Goal: Transaction & Acquisition: Obtain resource

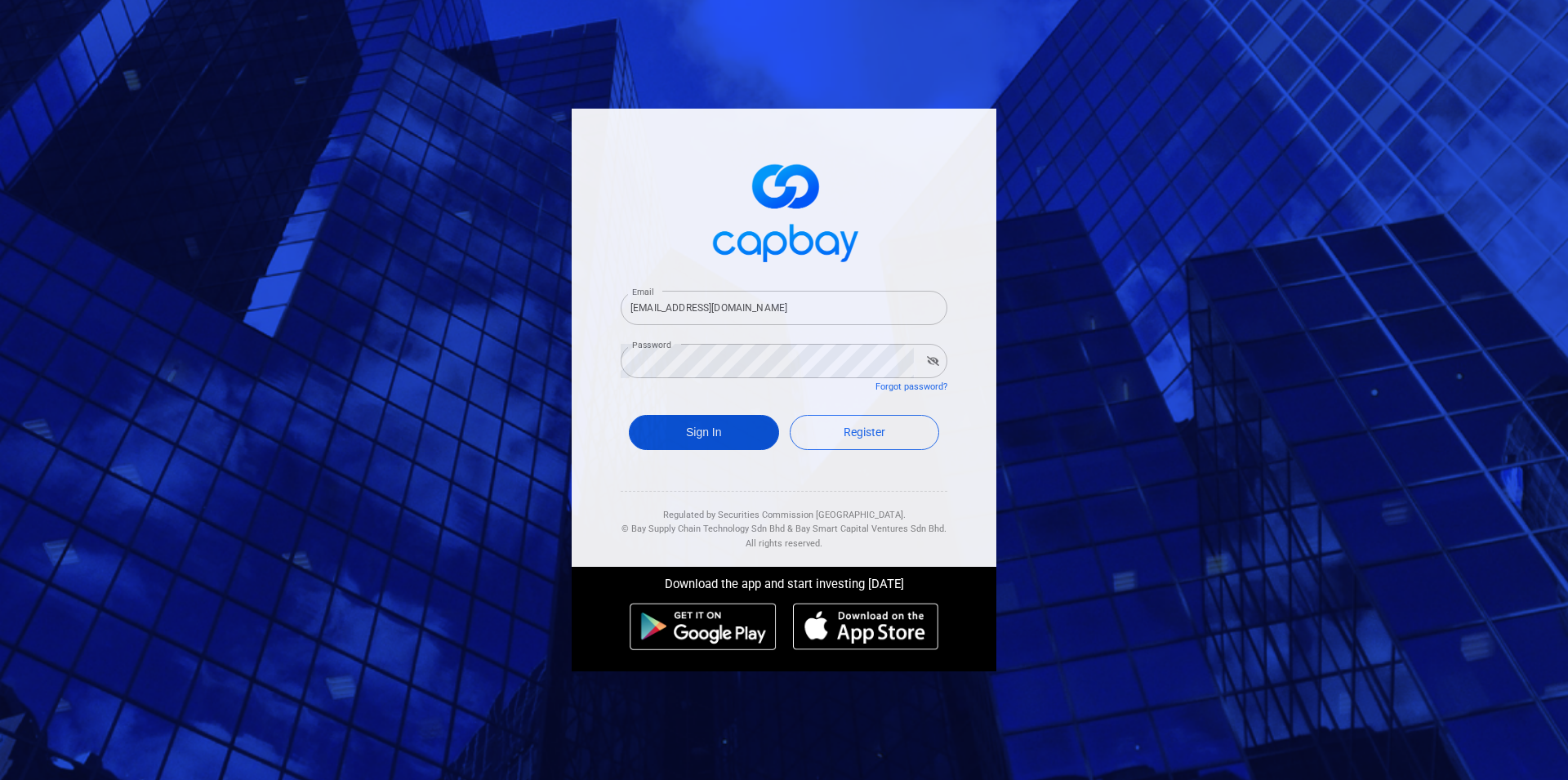
click at [737, 436] on button "Sign In" at bounding box center [704, 432] width 150 height 35
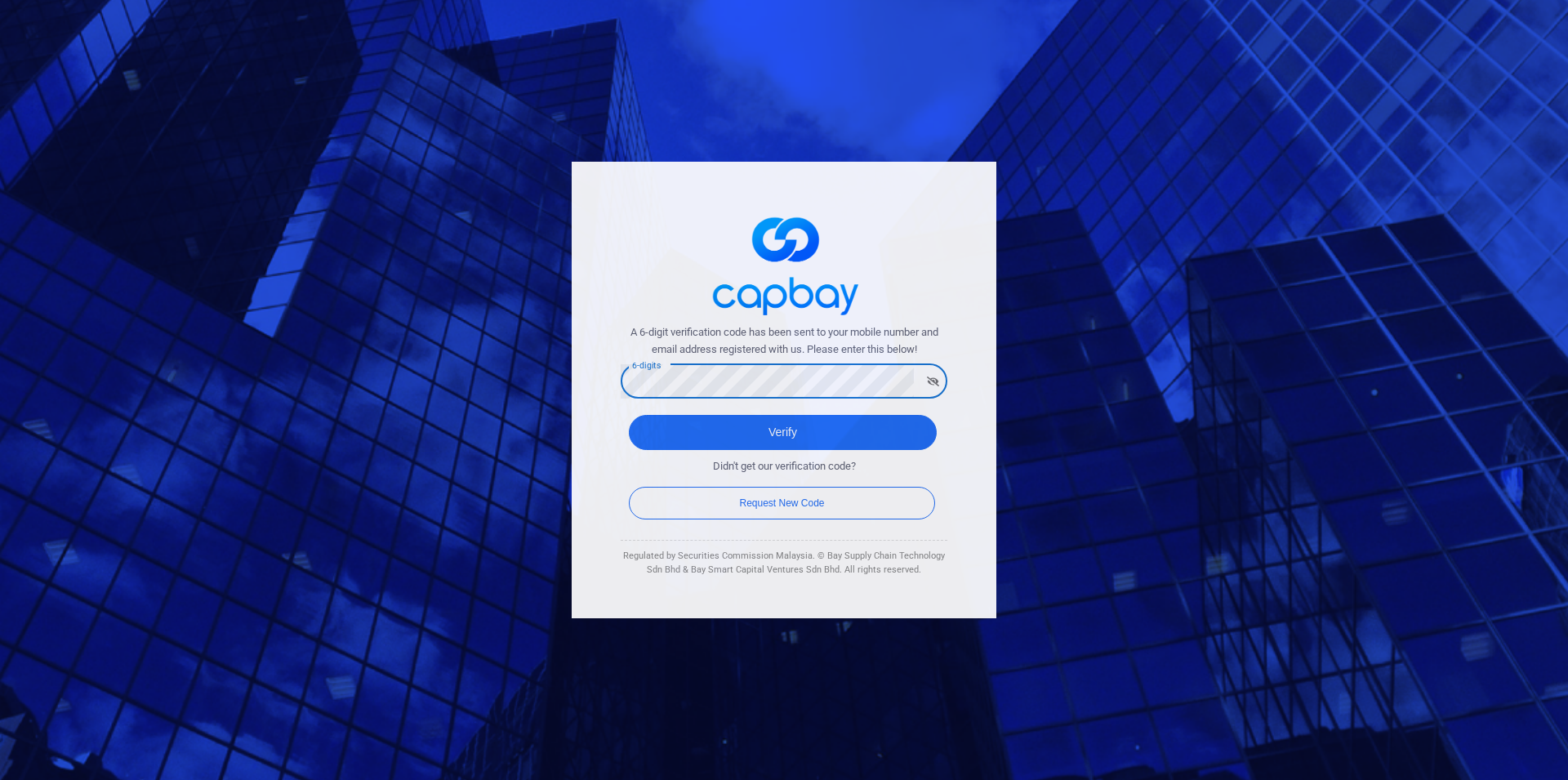
click at [629, 415] on button "Verify" at bounding box center [783, 432] width 308 height 35
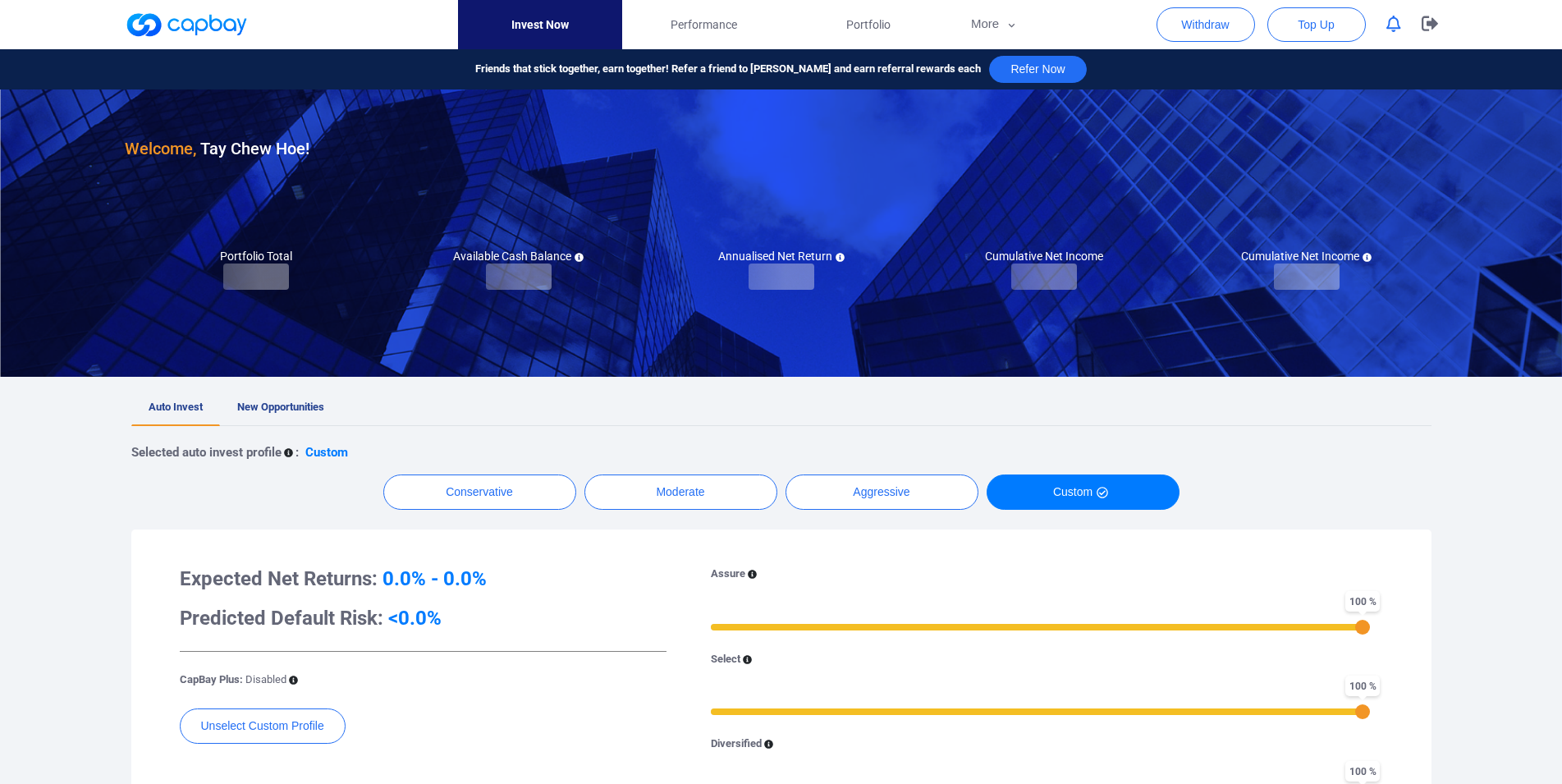
checkbox input "true"
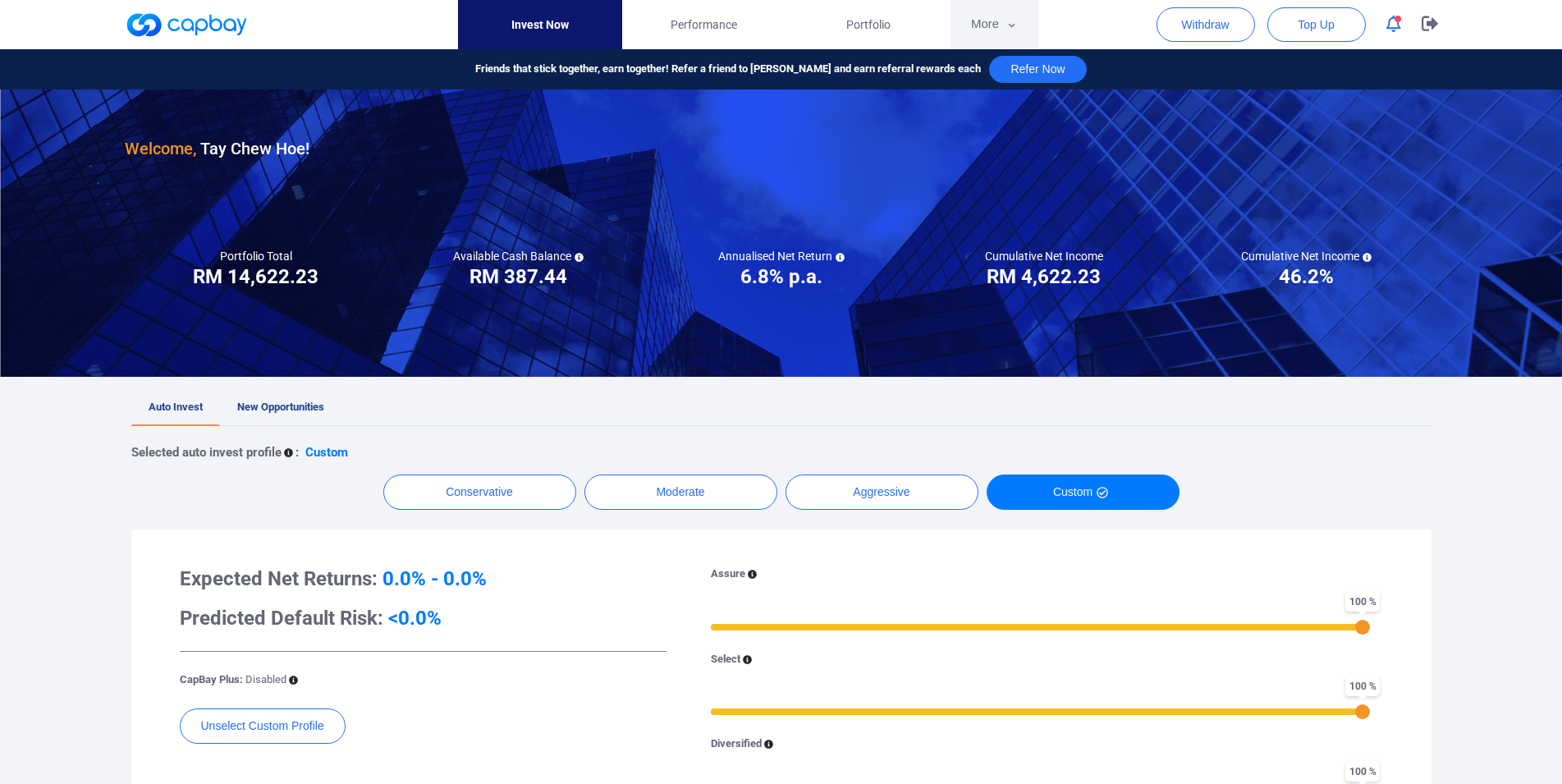
click at [987, 23] on button "More" at bounding box center [994, 24] width 87 height 49
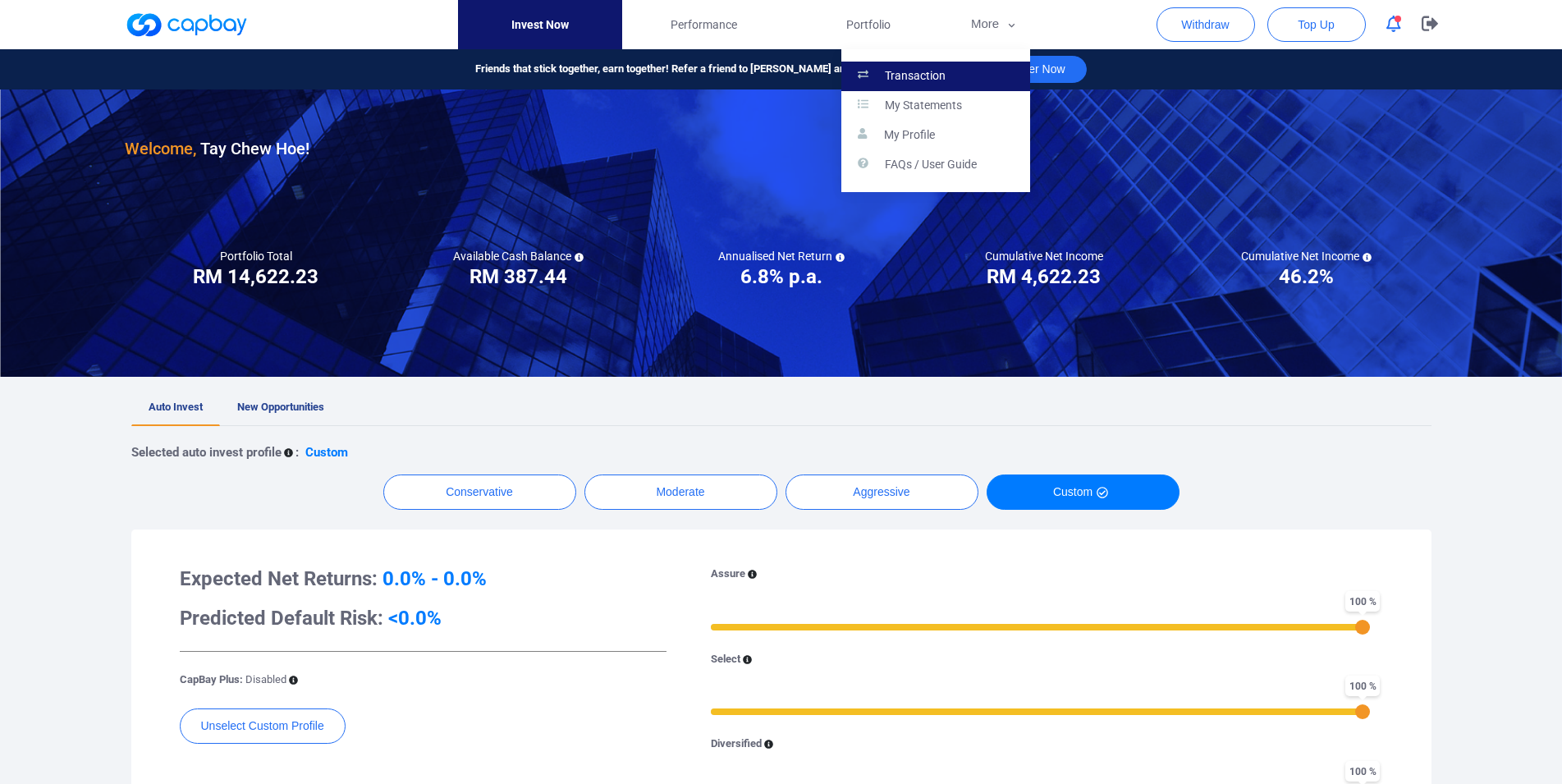
click at [931, 67] on link "Transaction" at bounding box center [935, 76] width 189 height 30
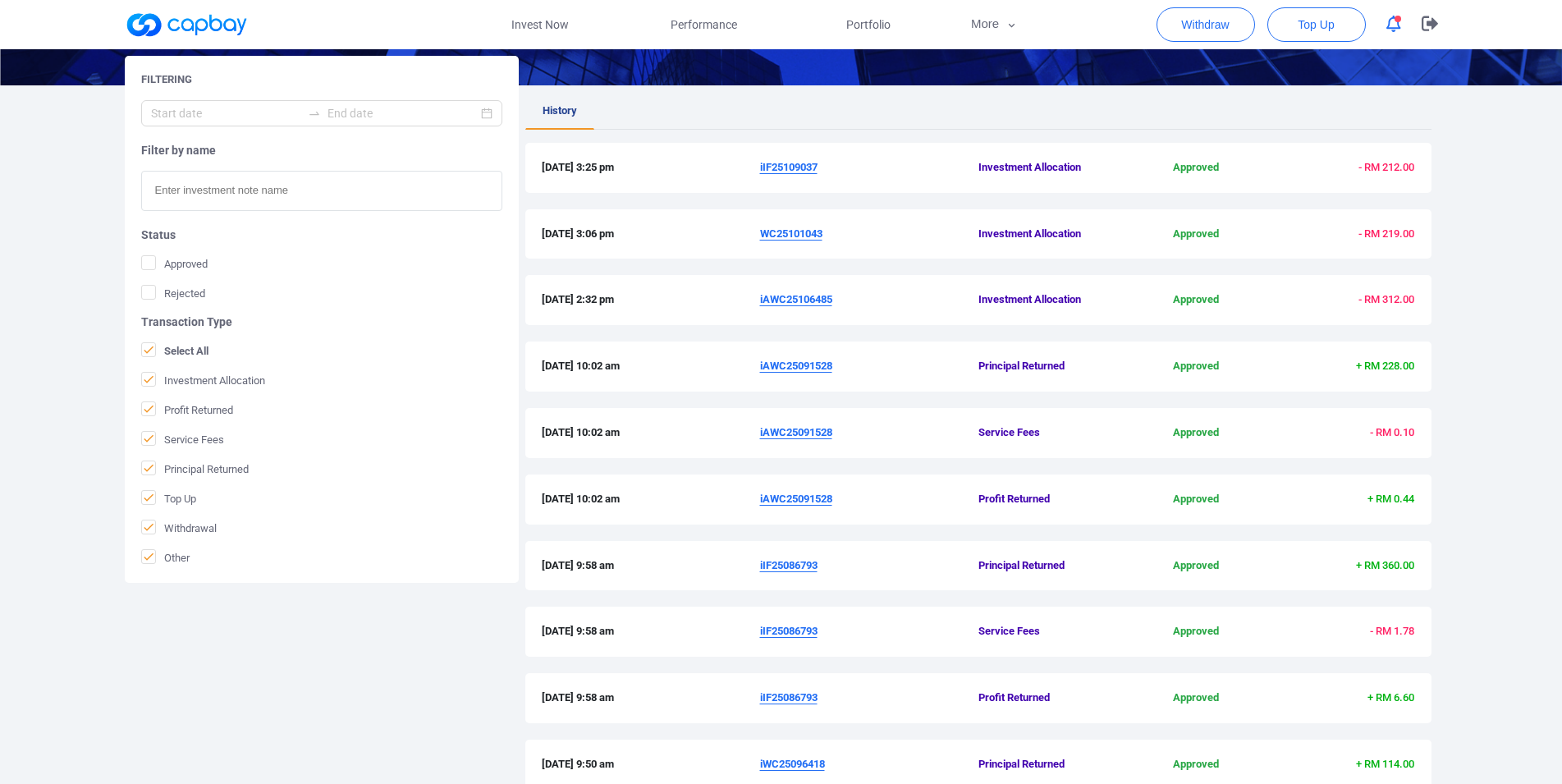
scroll to position [390, 0]
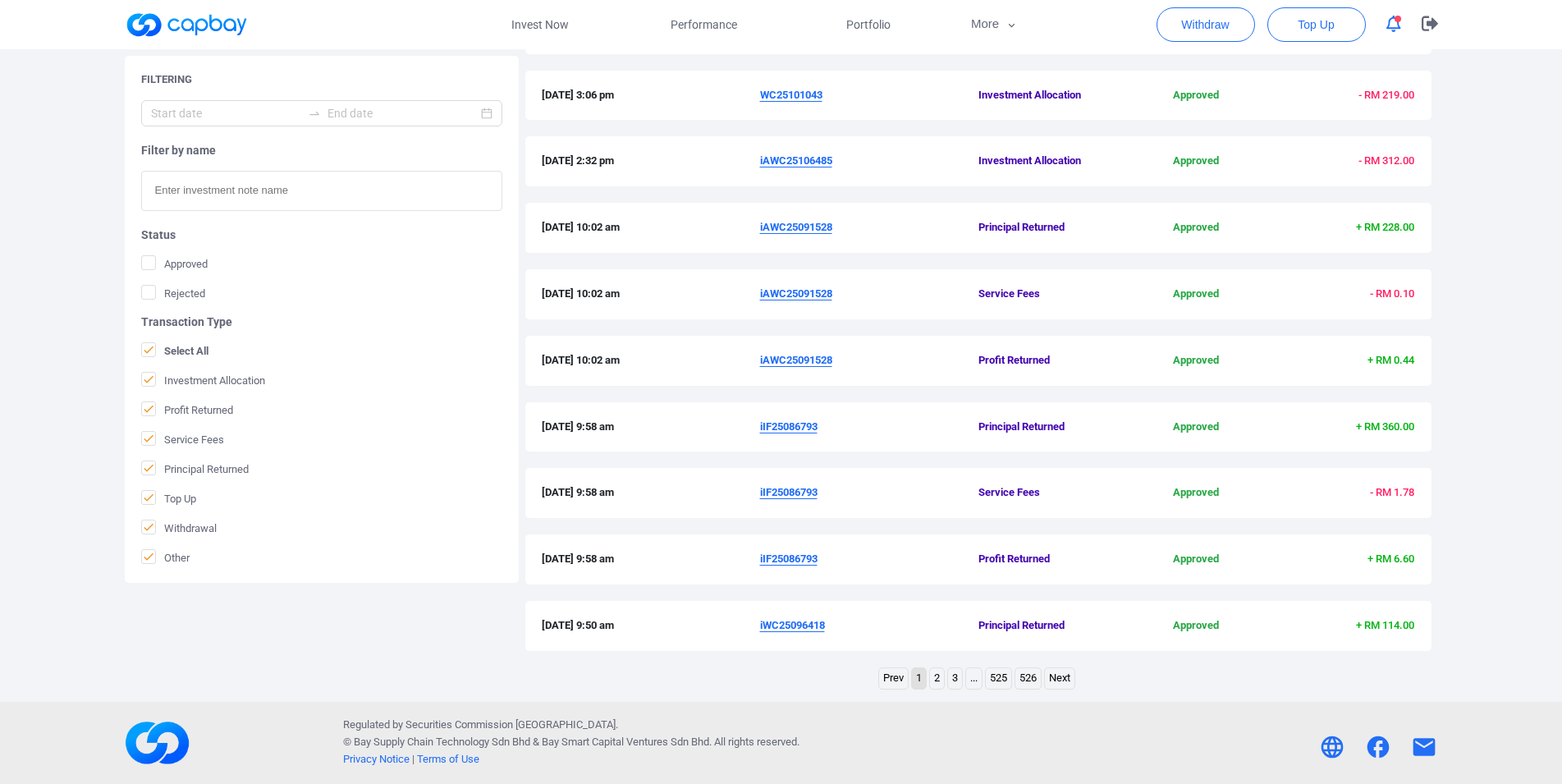
click at [938, 685] on link "2" at bounding box center [937, 677] width 14 height 20
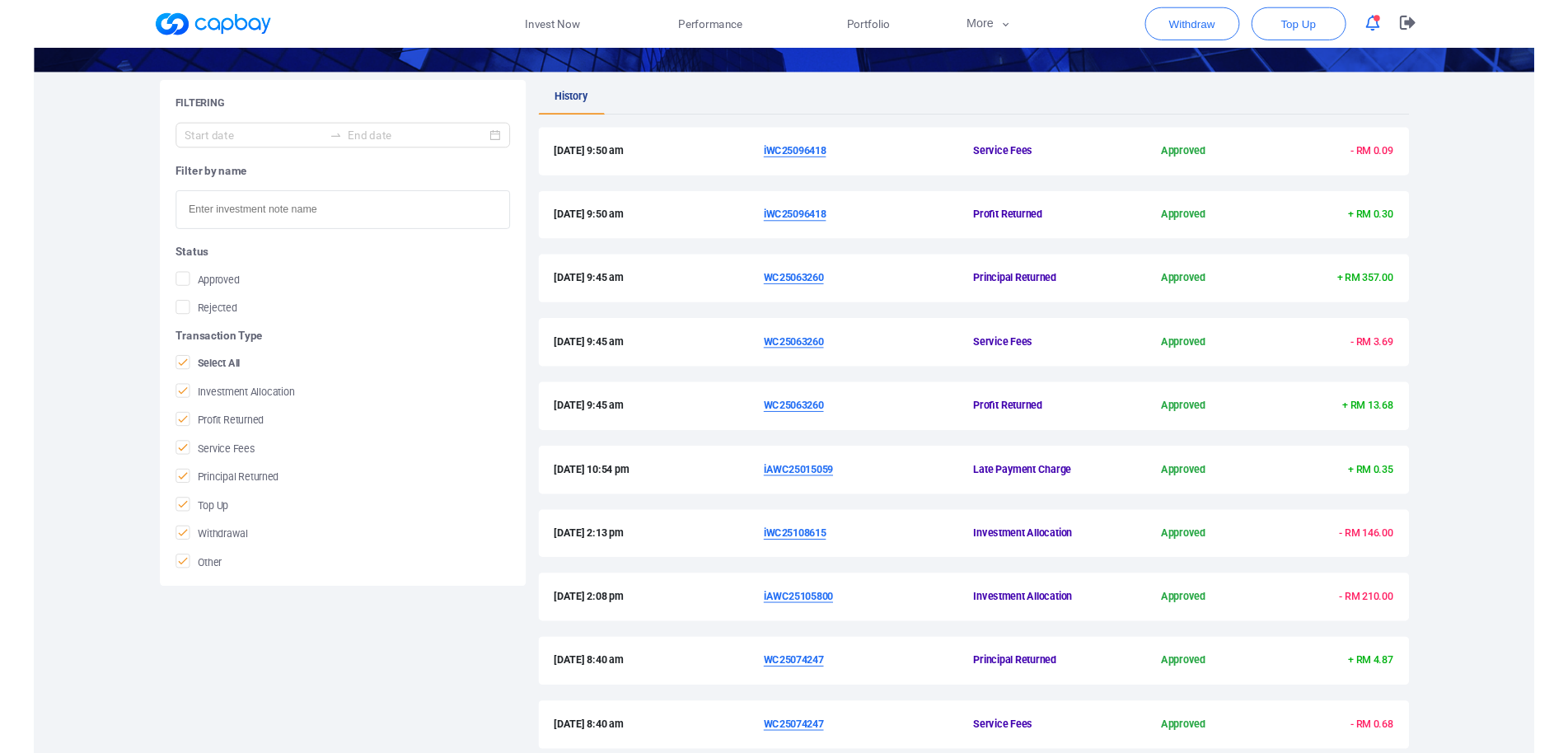
scroll to position [223, 0]
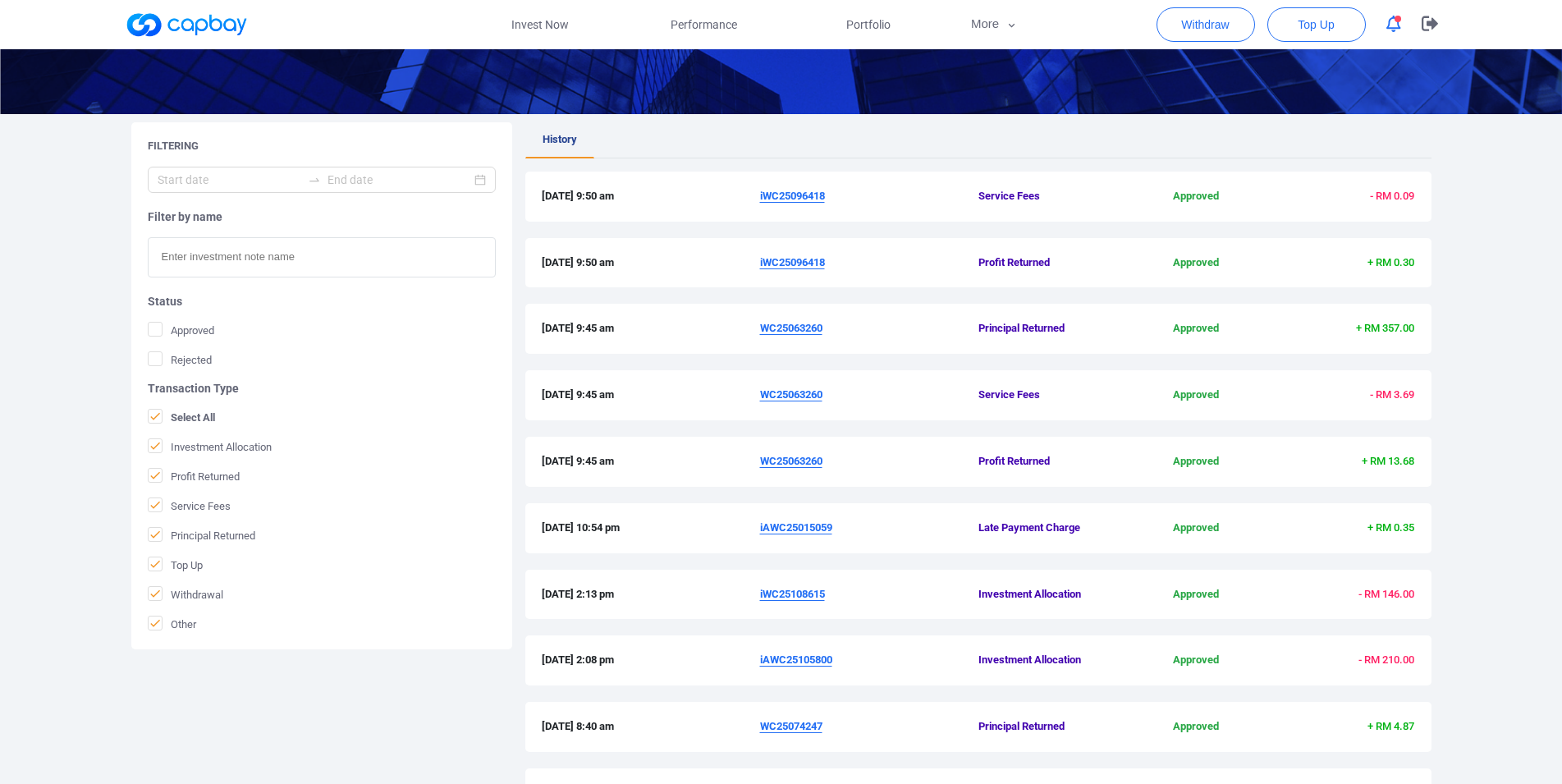
drag, startPoint x: 755, startPoint y: 330, endPoint x: 823, endPoint y: 329, distance: 68.0
click at [823, 329] on div "[DATE] 9:45 am WC25063260 Principal Returned Approved + RM 357.00" at bounding box center [978, 329] width 873 height 17
copy div "WC25063260"
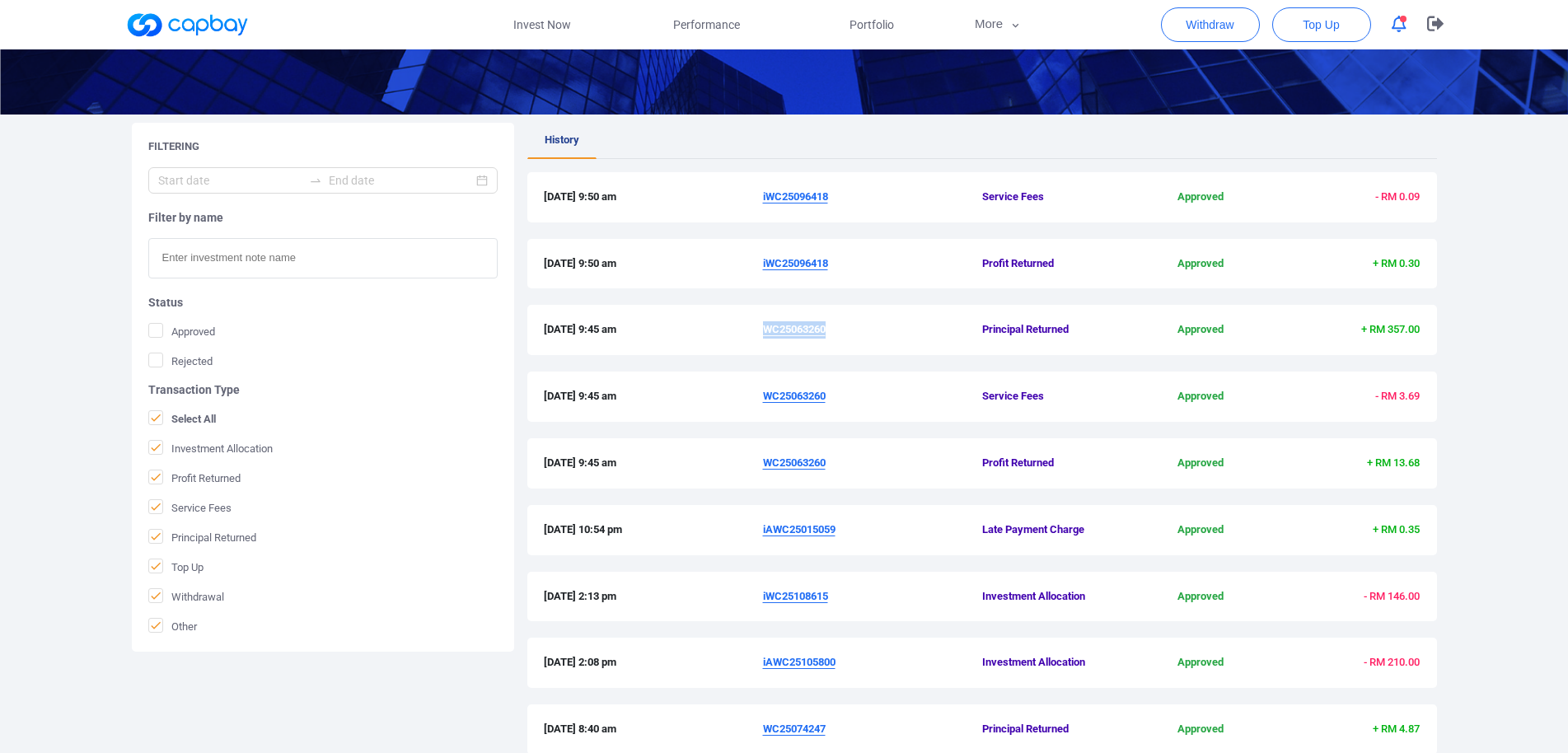
drag, startPoint x: 754, startPoint y: 271, endPoint x: 829, endPoint y: 272, distance: 75.0
click at [829, 272] on div "[DATE] 9:50 am iWC25096418 Profit Returned Approved + RM 0.30" at bounding box center [982, 264] width 877 height 18
copy div "iWC25096418"
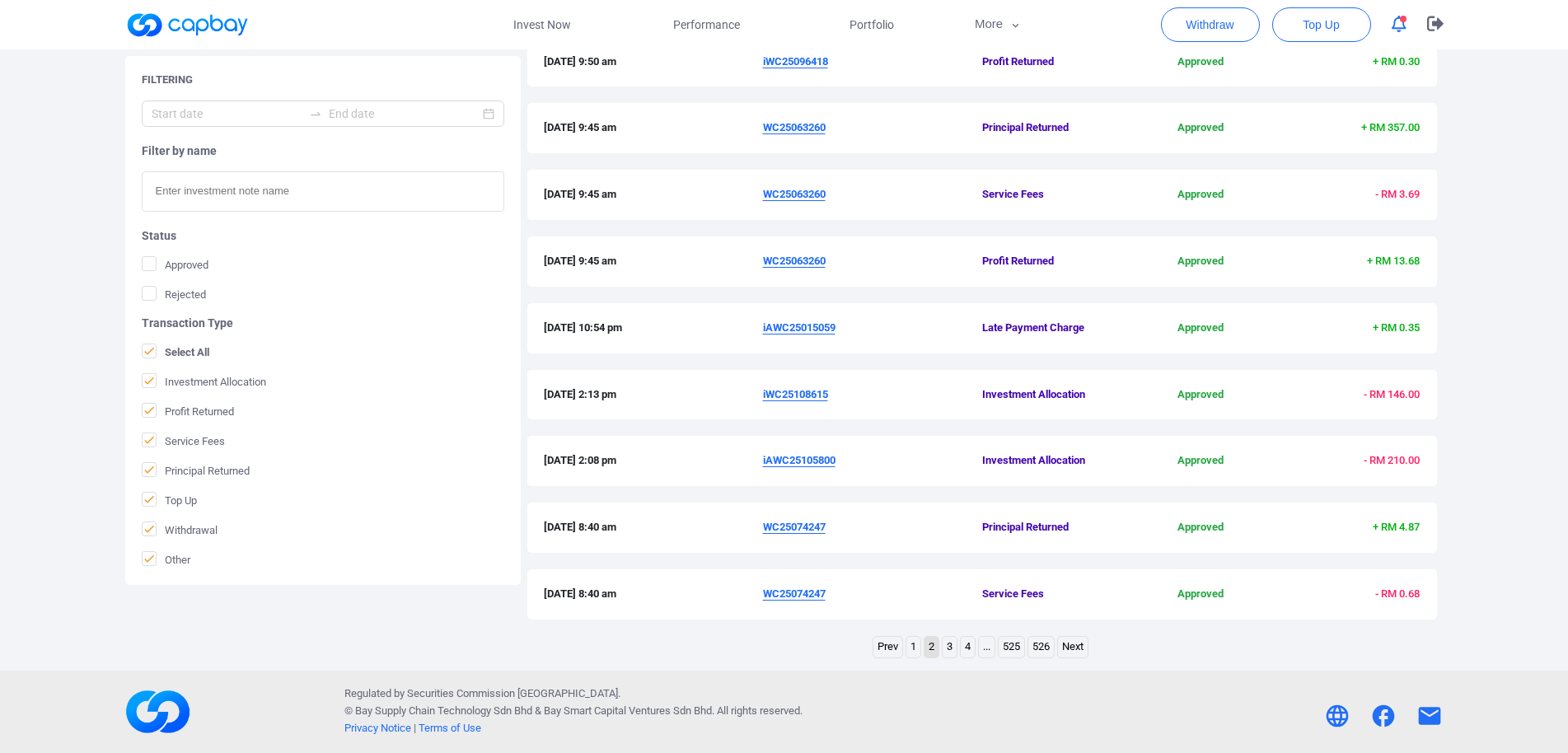
click at [911, 649] on link "1" at bounding box center [913, 647] width 14 height 20
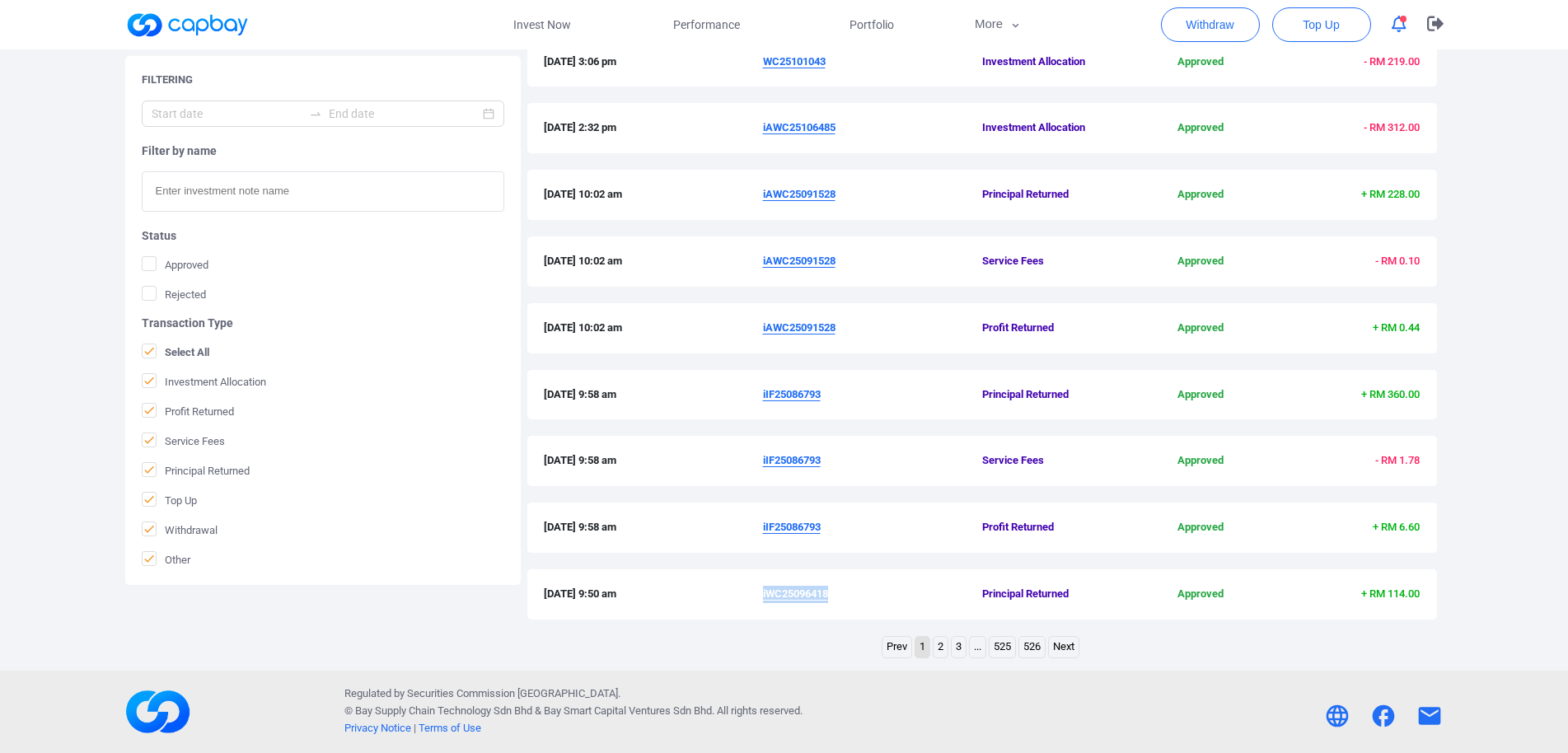
drag, startPoint x: 760, startPoint y: 529, endPoint x: 821, endPoint y: 534, distance: 61.2
click at [821, 534] on div "[DATE] 9:58 am iIF25086793 Profit Returned Approved + RM 6.60" at bounding box center [982, 527] width 877 height 18
copy div "iIF25086793"
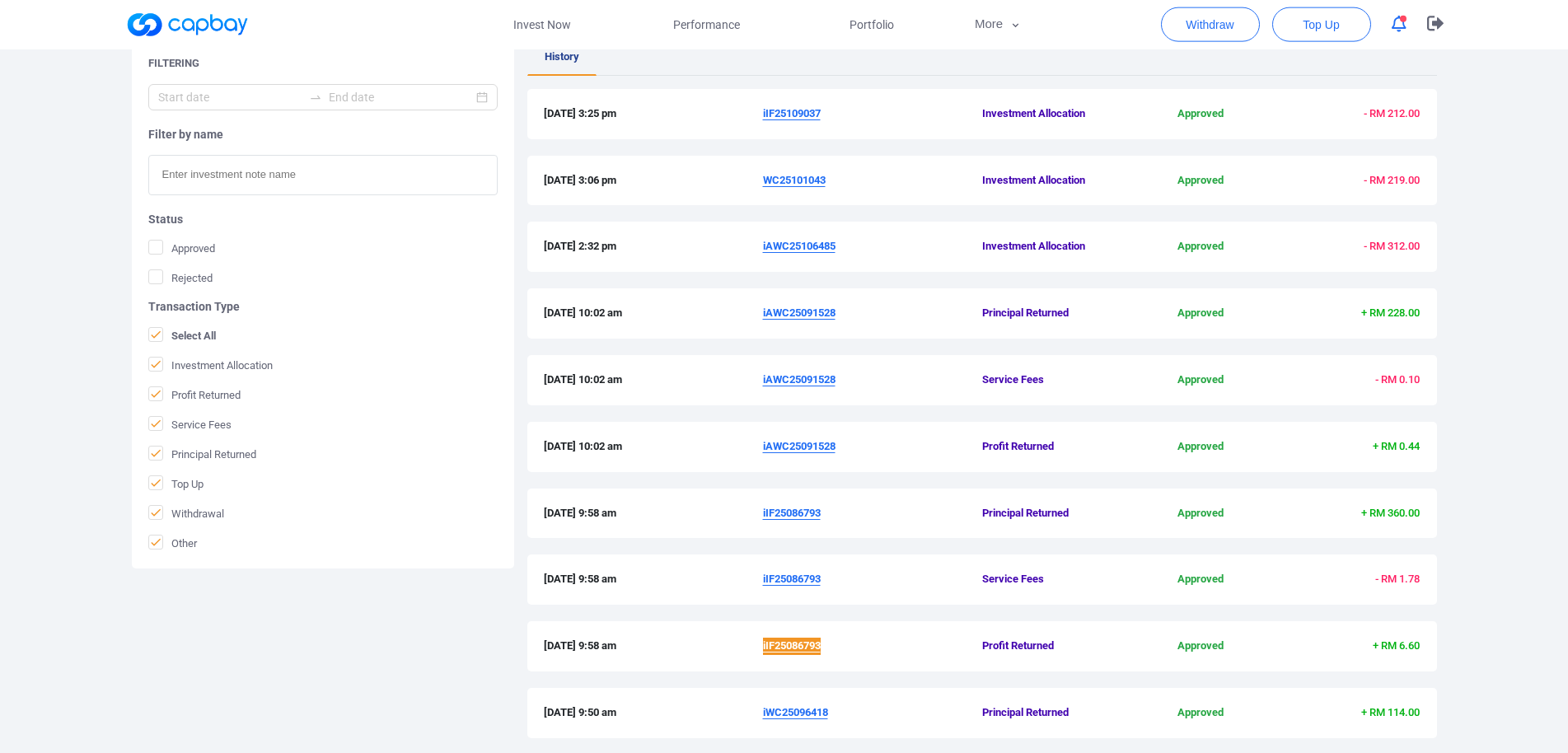
scroll to position [257, 0]
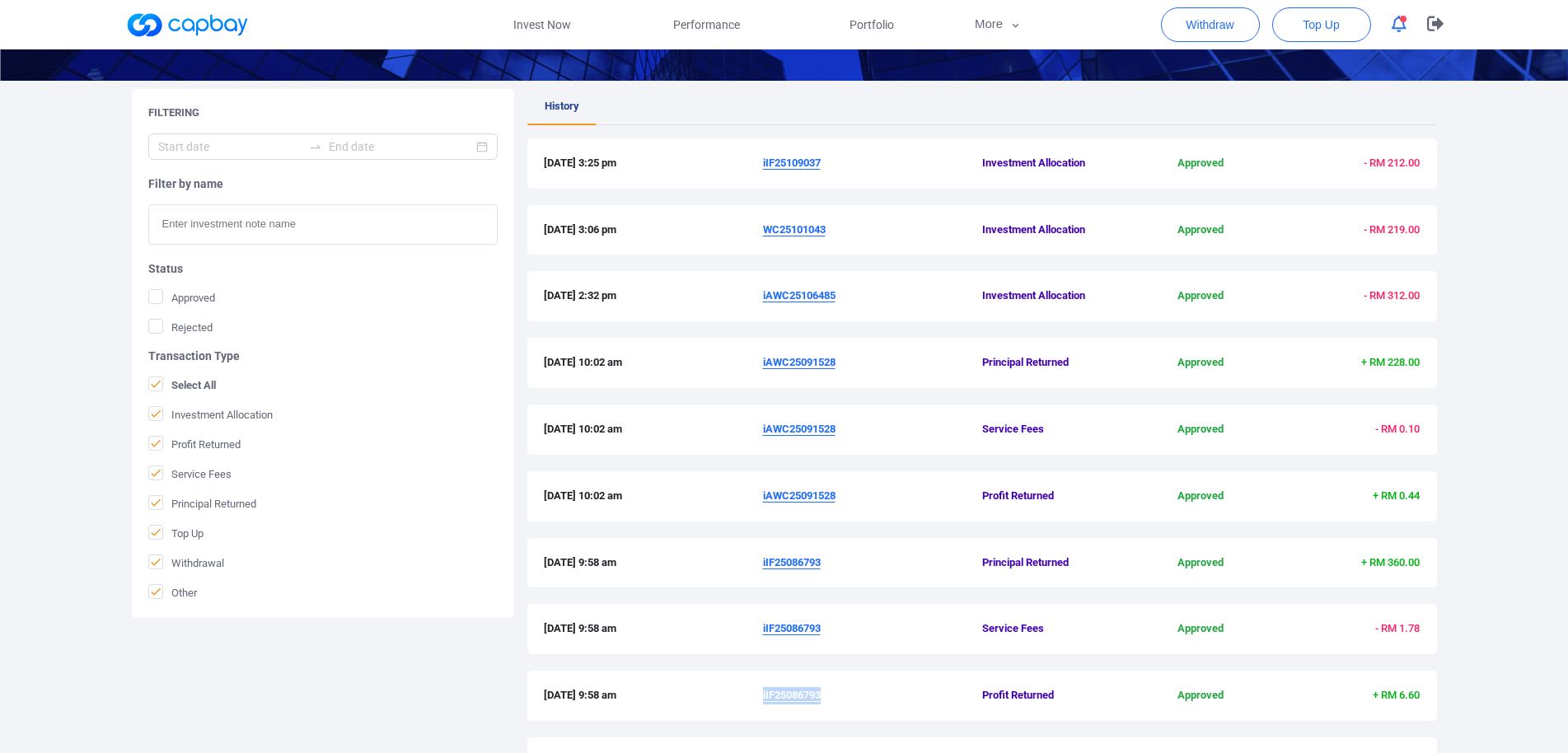
drag, startPoint x: 788, startPoint y: 495, endPoint x: 836, endPoint y: 495, distance: 48.0
click at [836, 495] on div "[DATE] 10:02 am iAWC25091528 Profit Returned Approved + RM 0.44" at bounding box center [982, 497] width 877 height 18
copy div "iAWC25091528"
click at [812, 294] on u "iAWC25106485" at bounding box center [798, 296] width 73 height 12
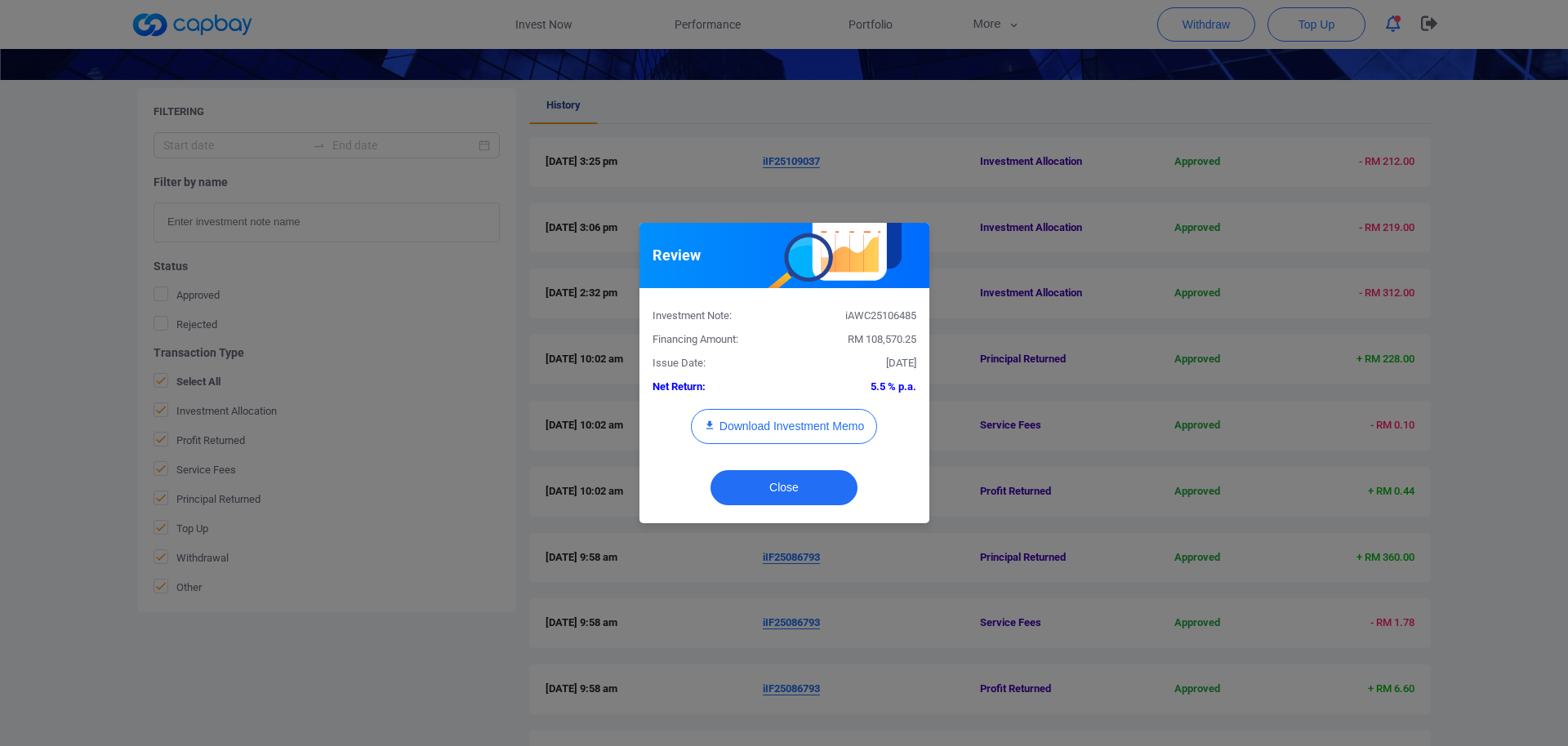
click at [868, 313] on div "iAWC25106485" at bounding box center [856, 316] width 144 height 17
copy div "iAWC25106485"
click at [812, 431] on button "Download Investment Memo" at bounding box center [784, 426] width 186 height 35
click at [1225, 396] on div "Review Investment Note: iAWC25106485 Financing Amount: RM 108,570.25 Issue Date…" at bounding box center [784, 373] width 1568 height 746
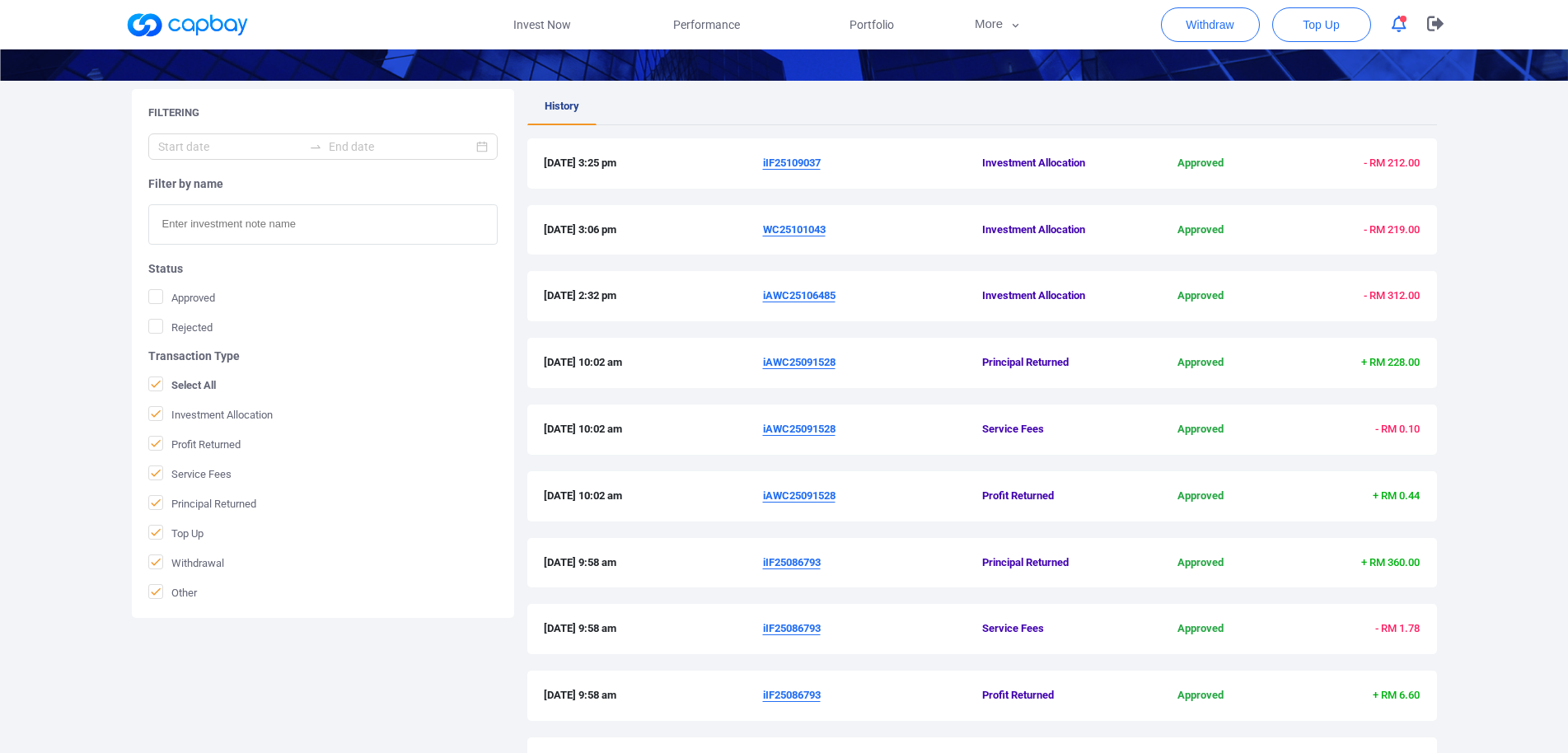
click at [803, 226] on u "WC25101043" at bounding box center [793, 229] width 62 height 12
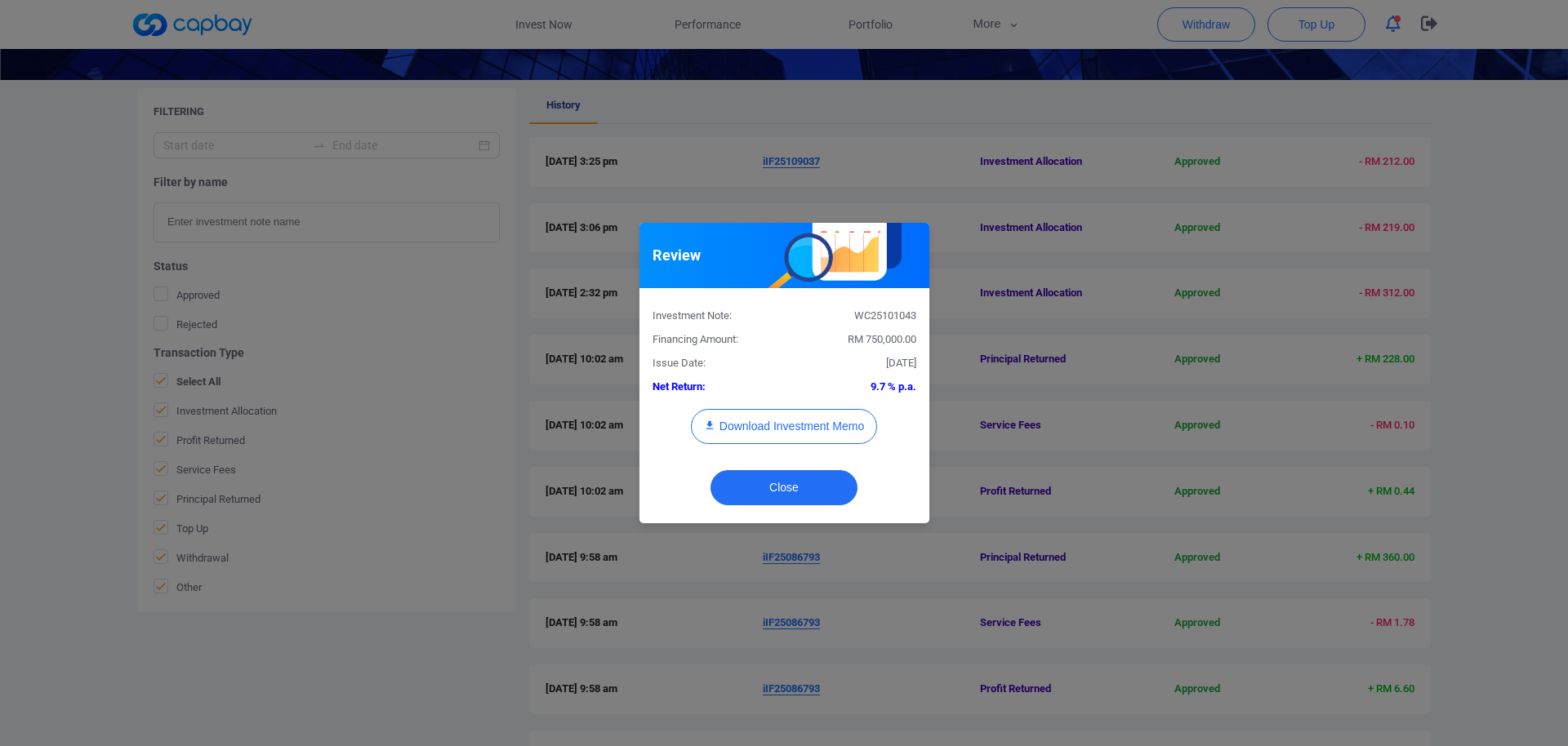
click at [874, 320] on div "WC25101043" at bounding box center [856, 316] width 144 height 17
copy div "WC25101043"
click at [852, 414] on button "Download Investment Memo" at bounding box center [784, 426] width 186 height 35
click at [960, 171] on div "Review Investment Note: WC25101043 Financing Amount: RM 750,000.00 Issue Date: …" at bounding box center [784, 373] width 1568 height 746
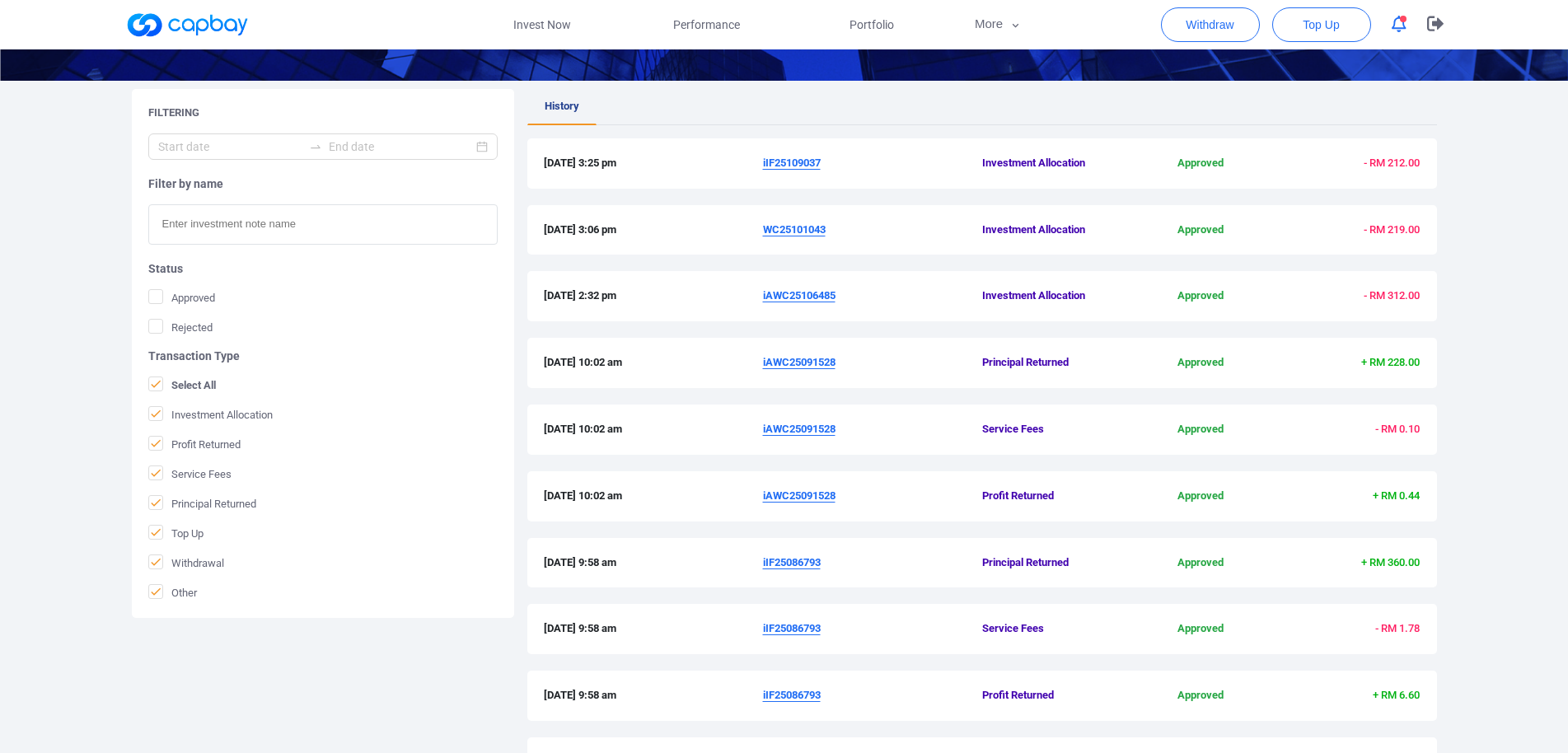
click at [778, 161] on u "iIF25109037" at bounding box center [791, 162] width 58 height 12
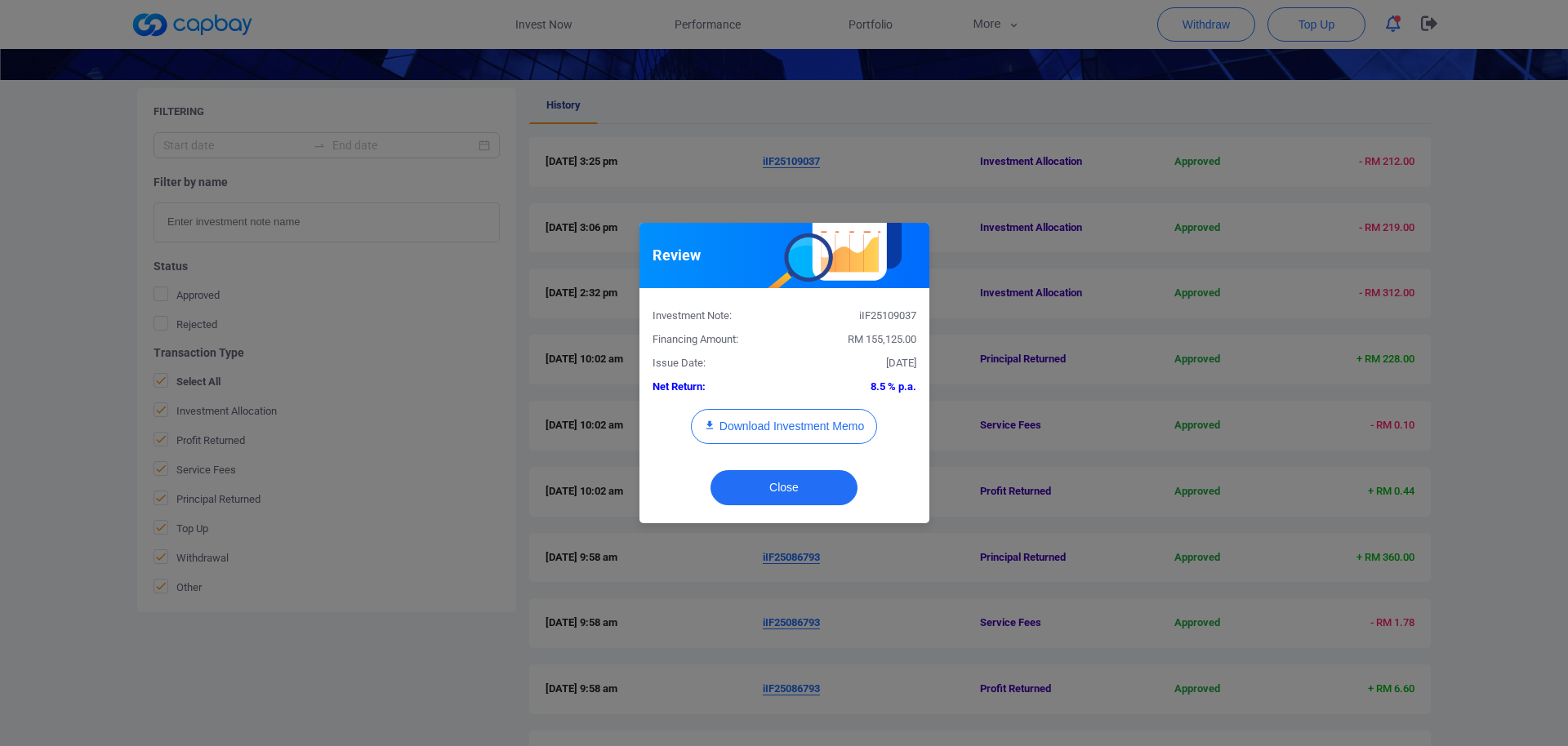
click at [873, 315] on div "iIF25109037" at bounding box center [856, 316] width 144 height 17
copy div "iIF25109037"
click at [831, 429] on button "Download Investment Memo" at bounding box center [784, 426] width 186 height 35
click at [964, 615] on div "Review Investment Note: iIF25109037 Financing Amount: RM 155,125.00 Issue Date:…" at bounding box center [784, 373] width 1568 height 746
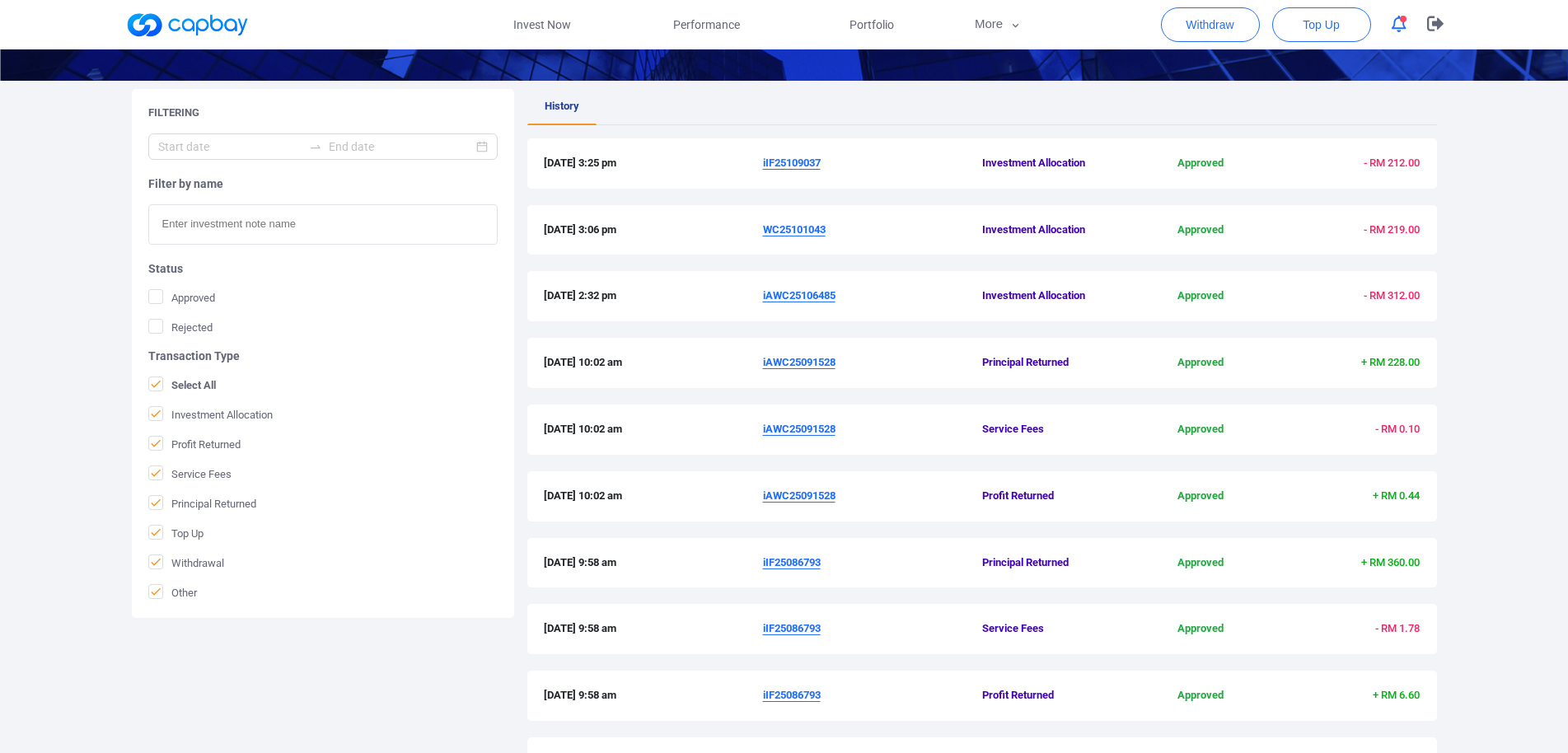
scroll to position [5, 0]
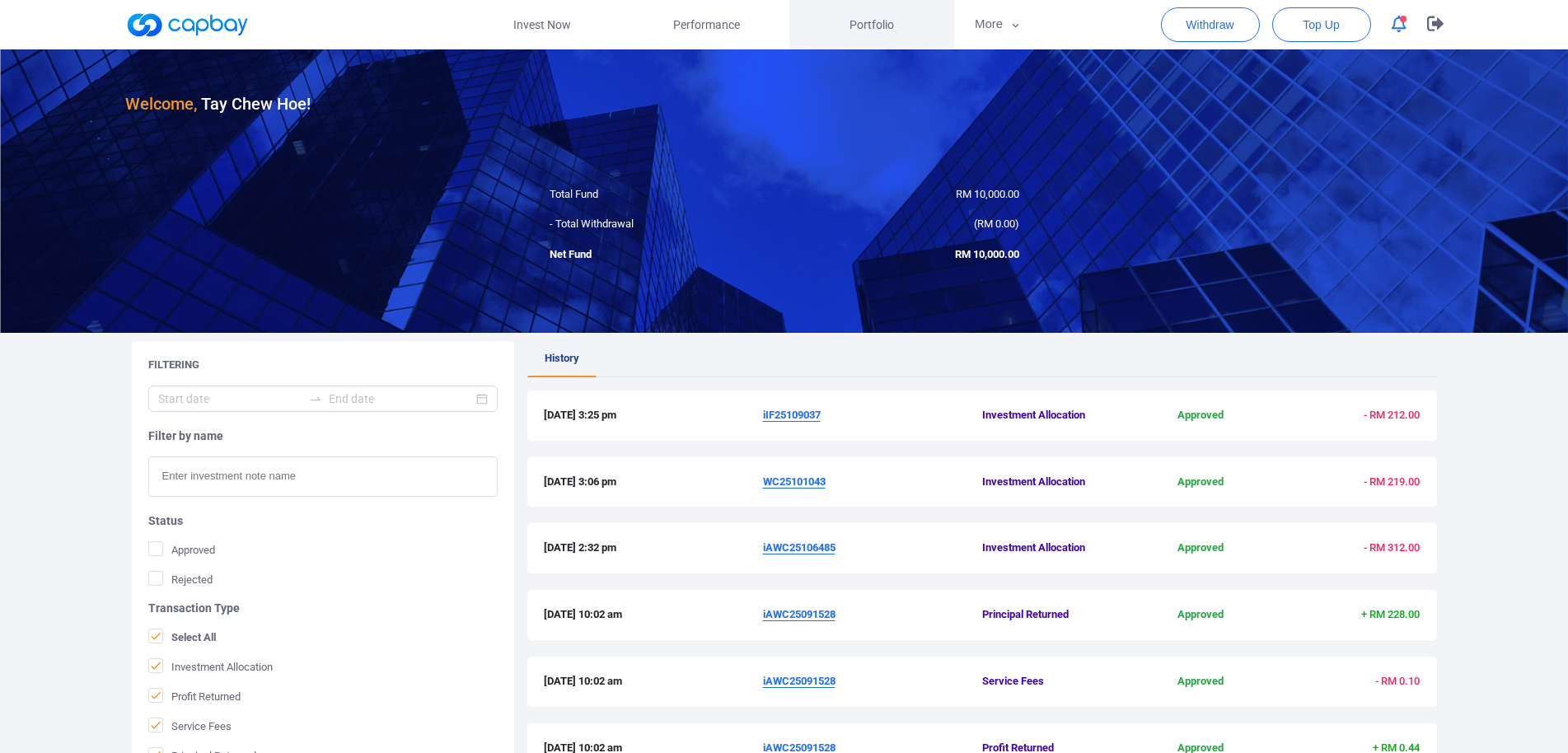
click at [877, 23] on span "Portfolio" at bounding box center [871, 25] width 45 height 18
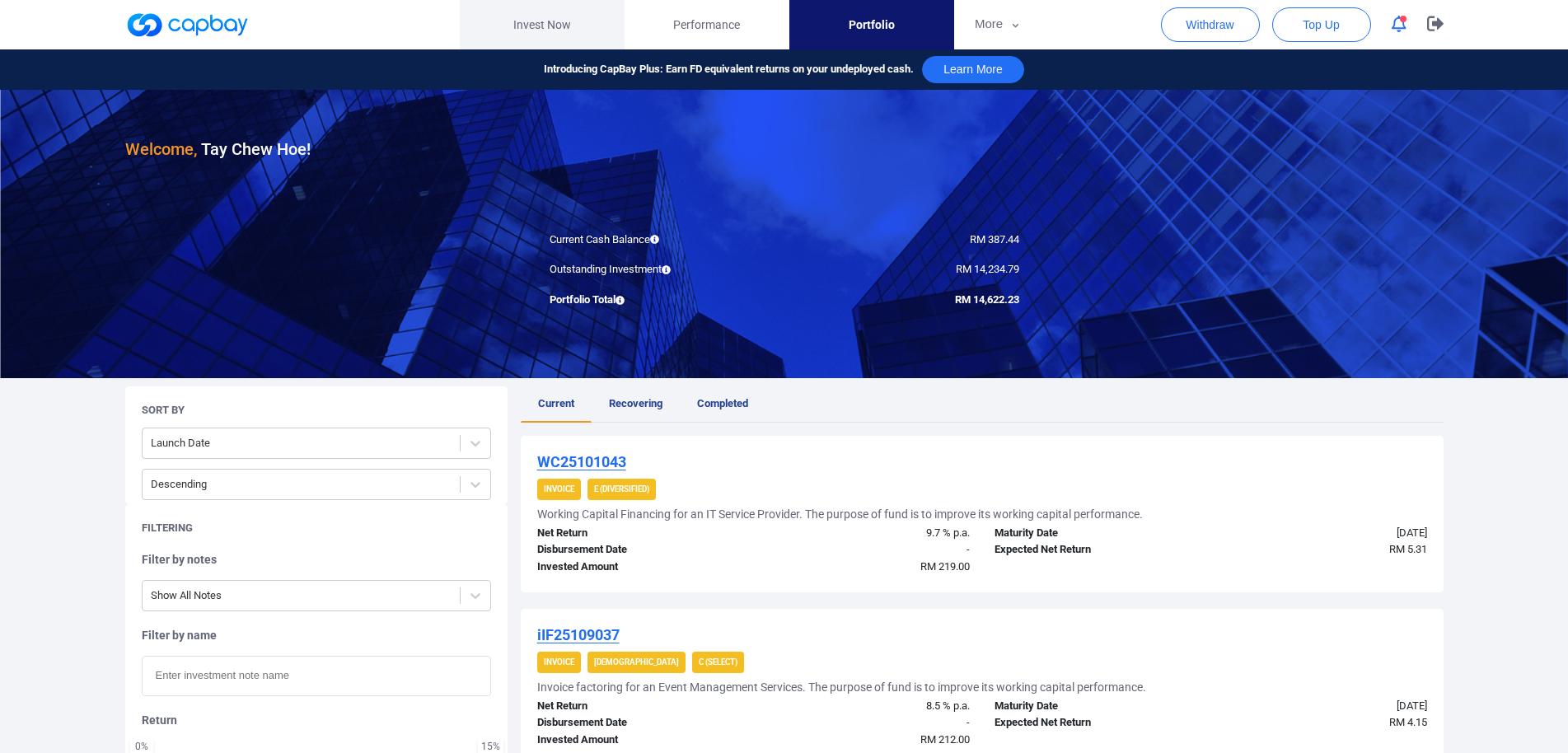
click at [550, 23] on link "Invest Now" at bounding box center [542, 25] width 165 height 49
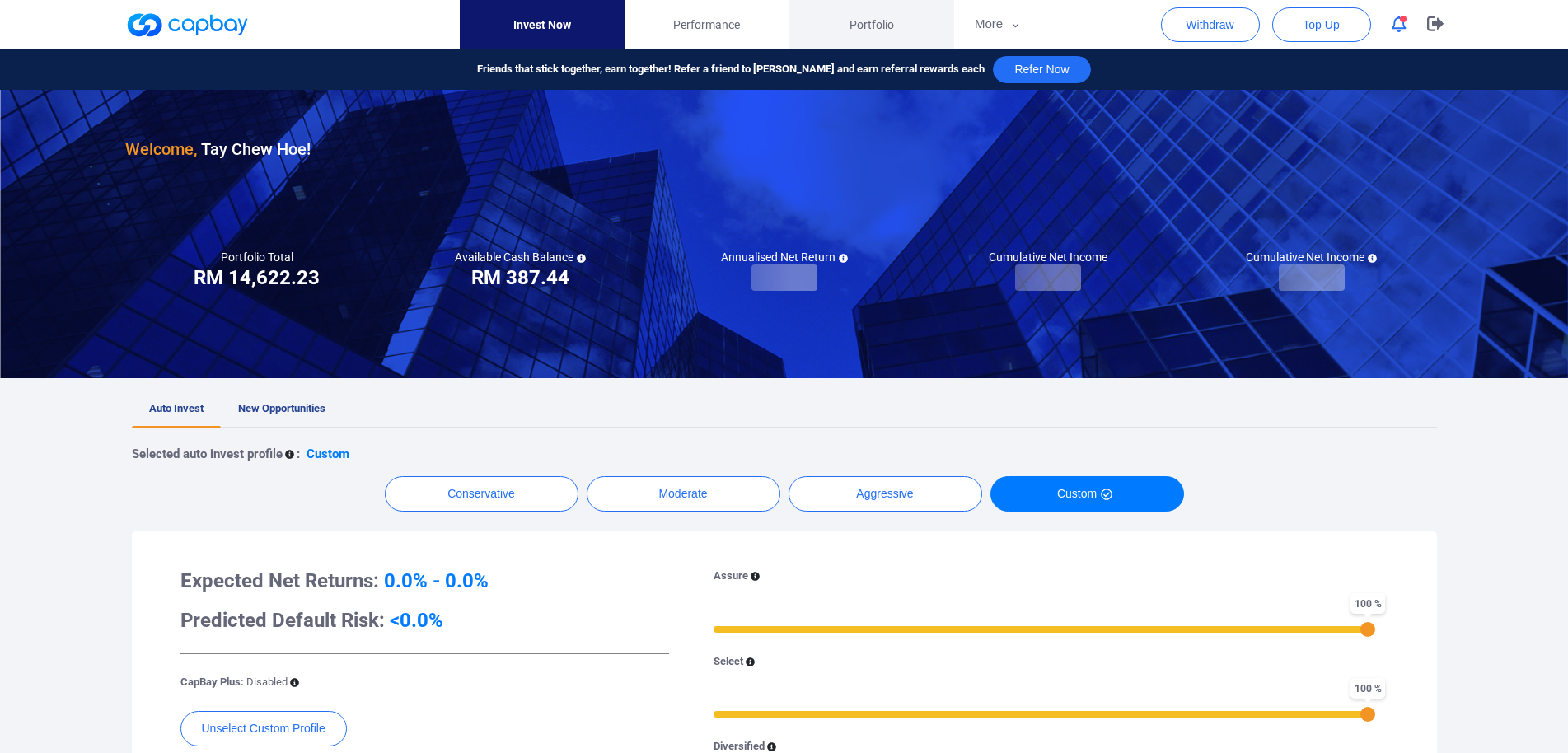
click at [883, 29] on span "Portfolio" at bounding box center [871, 25] width 45 height 18
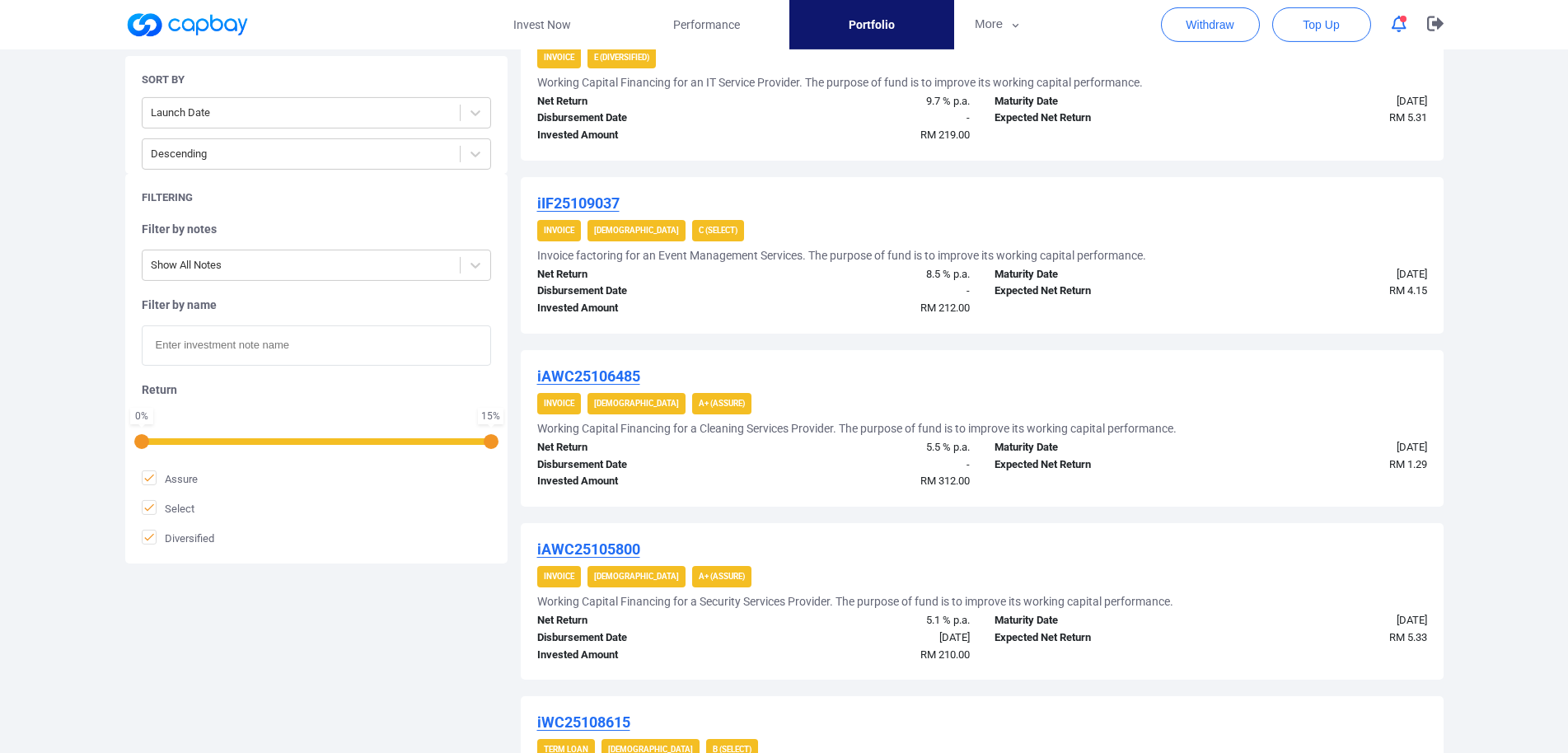
scroll to position [96, 0]
